Goal: Information Seeking & Learning: Learn about a topic

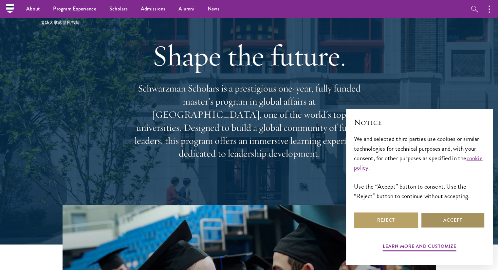
click at [440, 222] on button "Accept" at bounding box center [453, 221] width 64 height 16
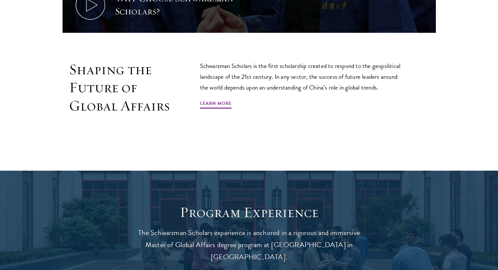
scroll to position [409, 0]
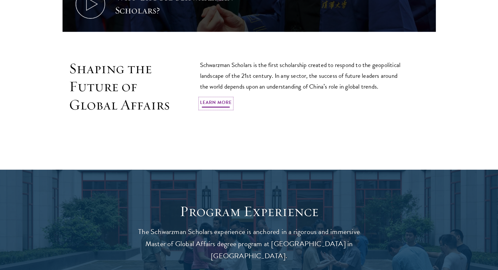
click at [220, 99] on link "Learn More" at bounding box center [216, 104] width 32 height 10
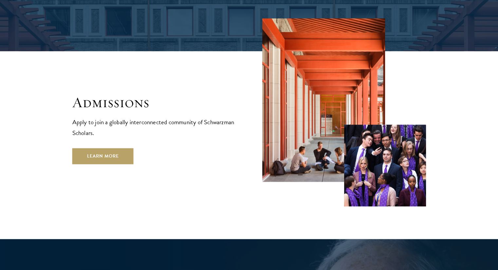
scroll to position [1067, 0]
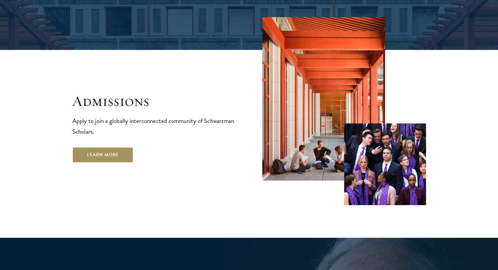
click at [123, 147] on link "Learn More" at bounding box center [102, 155] width 61 height 16
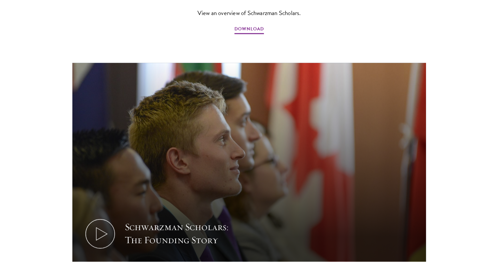
scroll to position [837, 0]
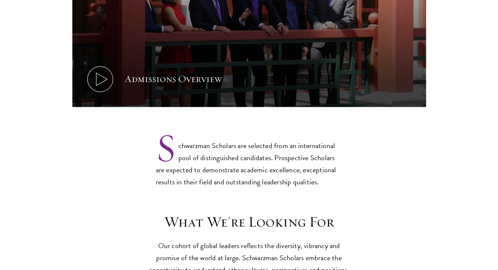
scroll to position [435, 0]
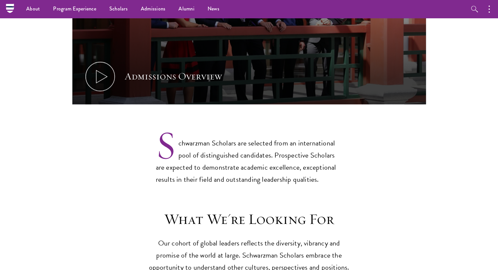
click at [213, 137] on p "Schwarzman Scholars are selected from an international pool of distinguished ca…" at bounding box center [249, 156] width 187 height 59
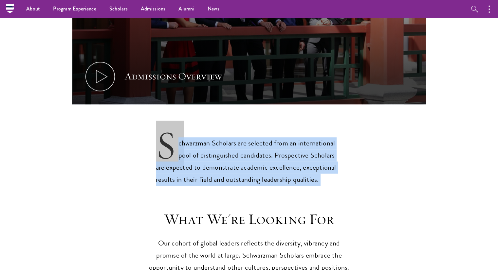
click at [213, 137] on p "Schwarzman Scholars are selected from an international pool of distinguished ca…" at bounding box center [249, 156] width 187 height 59
click at [218, 150] on p "Schwarzman Scholars are selected from an international pool of distinguished ca…" at bounding box center [249, 156] width 187 height 59
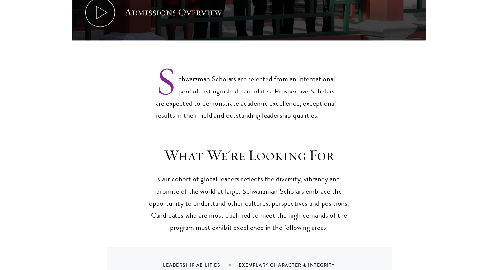
scroll to position [499, 0]
click at [217, 174] on p "Our cohort of global leaders reflects the diversity, vibrancy and promise of th…" at bounding box center [249, 204] width 203 height 61
click at [229, 174] on p "Our cohort of global leaders reflects the diversity, vibrancy and promise of th…" at bounding box center [249, 204] width 203 height 61
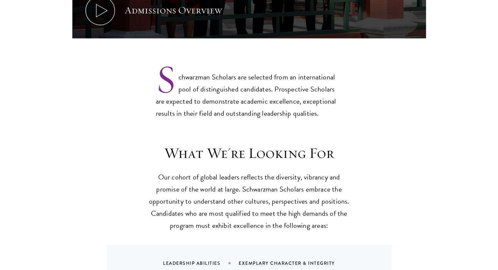
scroll to position [521, 0]
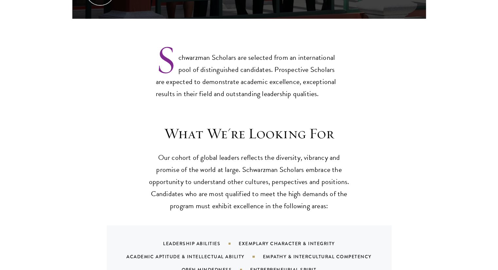
click at [229, 172] on p "Our cohort of global leaders reflects the diversity, vibrancy and promise of th…" at bounding box center [249, 182] width 203 height 61
click at [230, 178] on p "Our cohort of global leaders reflects the diversity, vibrancy and promise of th…" at bounding box center [249, 182] width 203 height 61
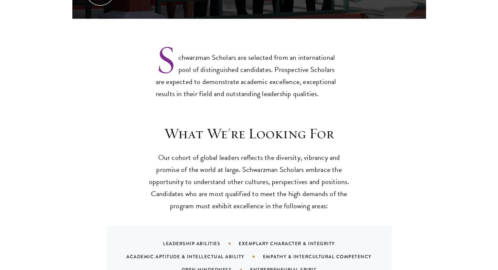
click at [237, 191] on p "Our cohort of global leaders reflects the diversity, vibrancy and promise of th…" at bounding box center [249, 182] width 203 height 61
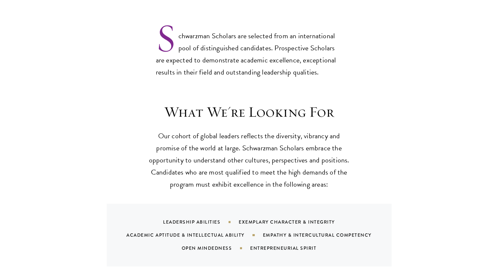
scroll to position [543, 0]
click at [237, 203] on div "Leadership Abilities Exemplary Character & Integrity Academic Aptitude & Intell…" at bounding box center [249, 234] width 285 height 63
click at [233, 231] on div "Academic Aptitude & Intellectual Ability" at bounding box center [194, 234] width 136 height 7
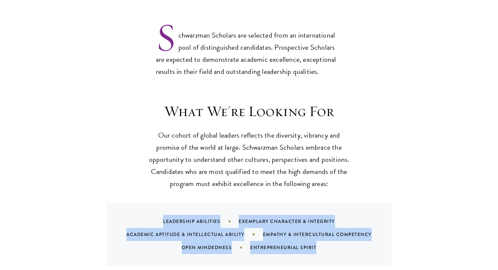
click at [233, 231] on div "Academic Aptitude & Intellectual Ability" at bounding box center [194, 234] width 136 height 7
click at [236, 230] on div "Leadership Abilities Exemplary Character & Integrity Academic Aptitude & Intell…" at bounding box center [257, 234] width 269 height 39
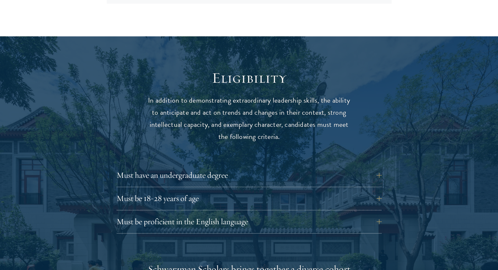
scroll to position [832, 0]
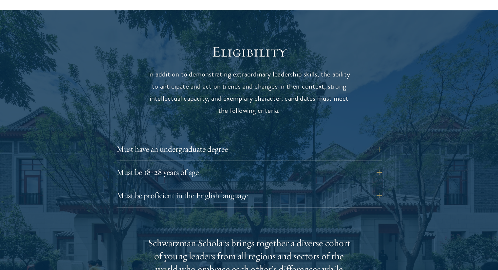
click at [221, 144] on div "Must have an undergraduate degree Applicants who are currently enrolled in unde…" at bounding box center [249, 151] width 265 height 20
click at [234, 141] on button "Must have an undergraduate degree" at bounding box center [253, 149] width 265 height 16
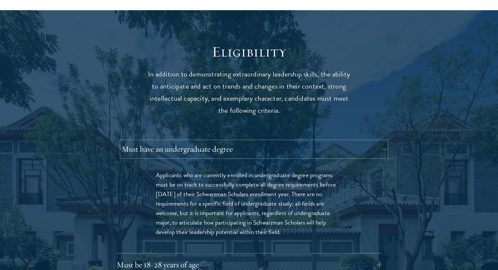
click at [234, 141] on button "Must have an undergraduate degree" at bounding box center [253, 149] width 265 height 16
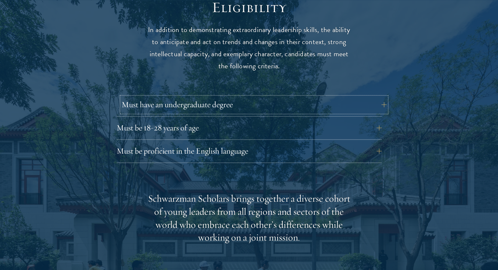
scroll to position [876, 0]
click at [234, 143] on button "Must be proficient in the English language" at bounding box center [249, 151] width 265 height 16
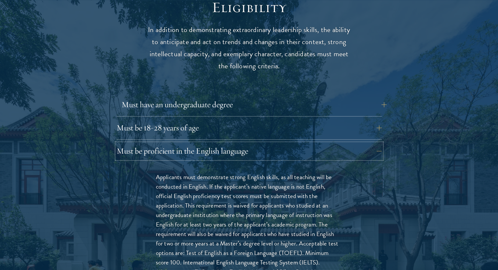
click at [234, 143] on button "Must be proficient in the English language" at bounding box center [249, 151] width 265 height 16
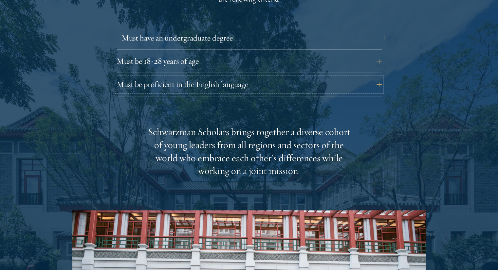
scroll to position [952, 0]
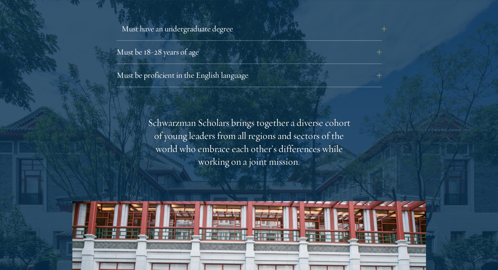
click at [234, 140] on div "Schwarzman Scholars brings together a diverse cohort of young leaders from all …" at bounding box center [249, 143] width 203 height 52
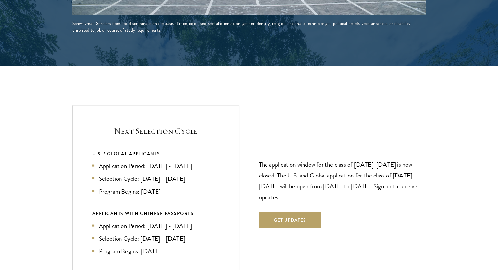
scroll to position [1316, 0]
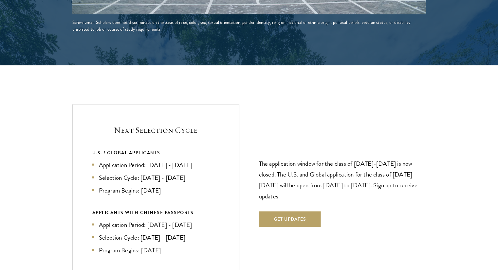
click at [183, 160] on li "Application Period: Apr 2026 - Sep 2026" at bounding box center [155, 164] width 127 height 9
click at [184, 173] on li "Selection Cycle: Oct - Nov 2026" at bounding box center [155, 177] width 127 height 9
click at [185, 170] on ul "Application Period: Apr 2026 - Sep 2026 Selection Cycle: Oct - Nov 2026 Program…" at bounding box center [155, 177] width 127 height 35
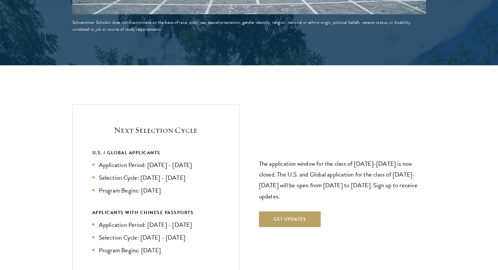
click at [185, 170] on ul "Application Period: Apr 2026 - Sep 2026 Selection Cycle: Oct - Nov 2026 Program…" at bounding box center [155, 177] width 127 height 35
click at [320, 158] on p "The application window for the class of 2026-2027 is now closed. The U.S. and G…" at bounding box center [342, 179] width 167 height 43
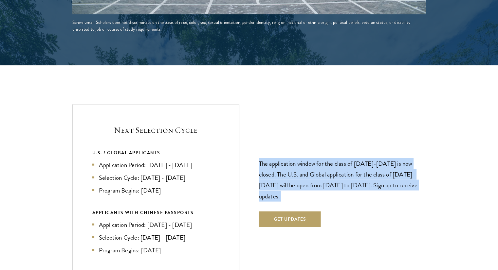
click at [320, 158] on p "The application window for the class of 2026-2027 is now closed. The U.S. and G…" at bounding box center [342, 179] width 167 height 43
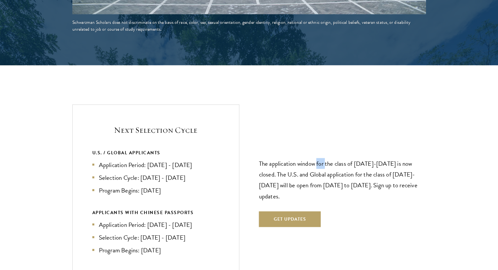
click at [320, 158] on p "The application window for the class of 2026-2027 is now closed. The U.S. and G…" at bounding box center [342, 179] width 167 height 43
click at [321, 164] on p "The application window for the class of 2026-2027 is now closed. The U.S. and G…" at bounding box center [342, 179] width 167 height 43
click at [322, 175] on p "The application window for the class of 2026-2027 is now closed. The U.S. and G…" at bounding box center [342, 179] width 167 height 43
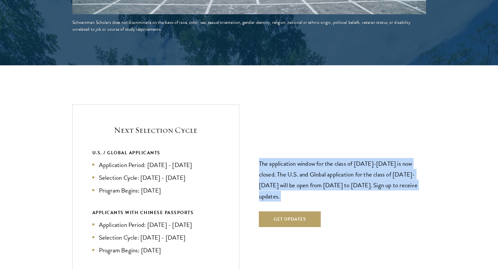
click at [322, 175] on p "The application window for the class of 2026-2027 is now closed. The U.S. and G…" at bounding box center [342, 179] width 167 height 43
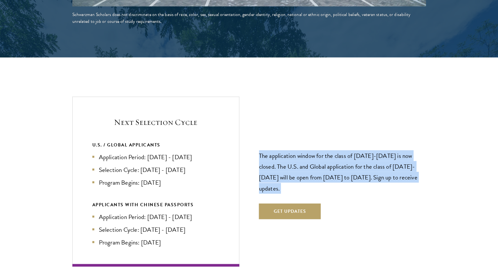
click at [322, 175] on p "The application window for the class of 2026-2027 is now closed. The U.S. and G…" at bounding box center [342, 172] width 167 height 43
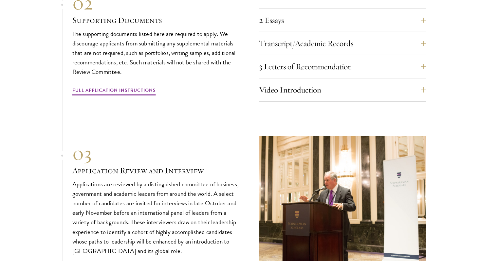
scroll to position [2112, 0]
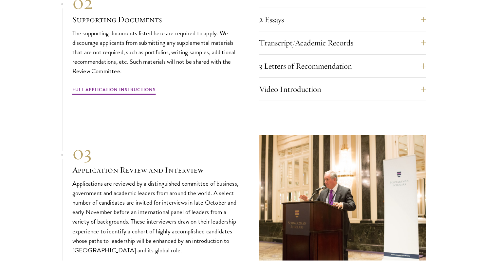
click at [216, 179] on p "Applications are reviewed by a distinguished committee of business, government …" at bounding box center [155, 217] width 167 height 76
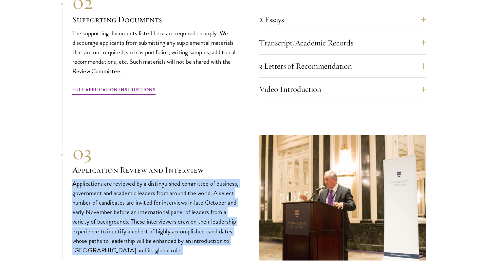
click at [216, 179] on p "Applications are reviewed by a distinguished committee of business, government …" at bounding box center [155, 217] width 167 height 76
click at [217, 195] on p "Applications are reviewed by a distinguished committee of business, government …" at bounding box center [155, 217] width 167 height 76
